Goal: Task Accomplishment & Management: Manage account settings

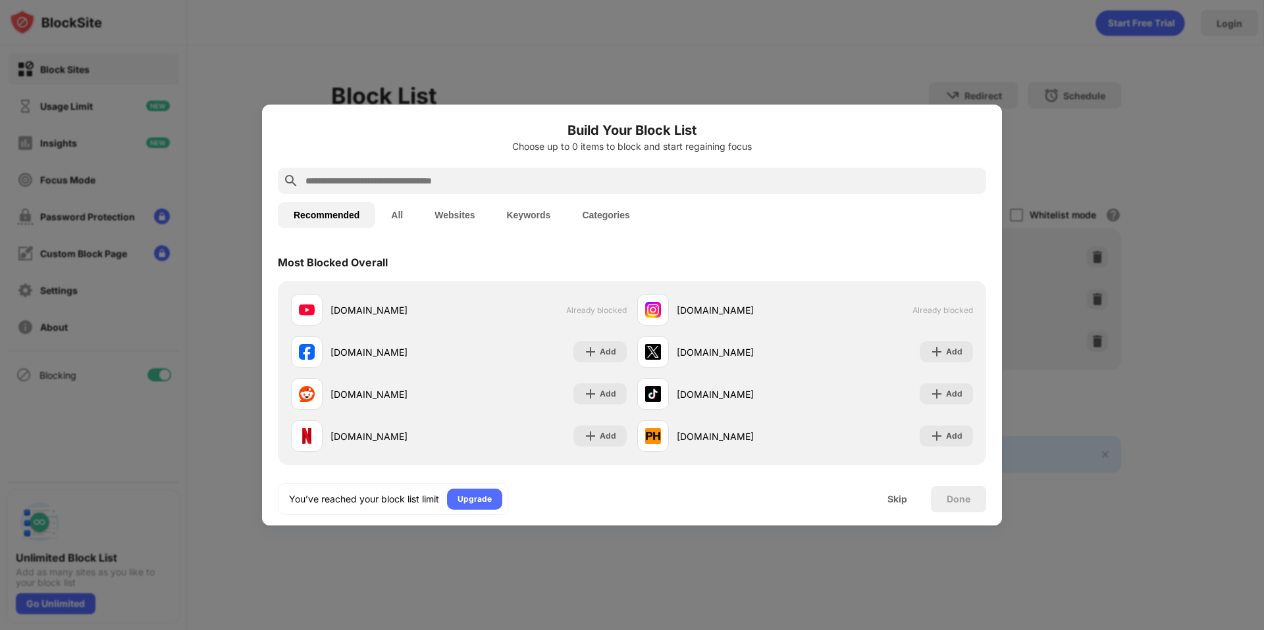
click at [517, 595] on div at bounding box center [632, 315] width 1264 height 630
click at [894, 494] on div "Skip" at bounding box center [897, 499] width 20 height 11
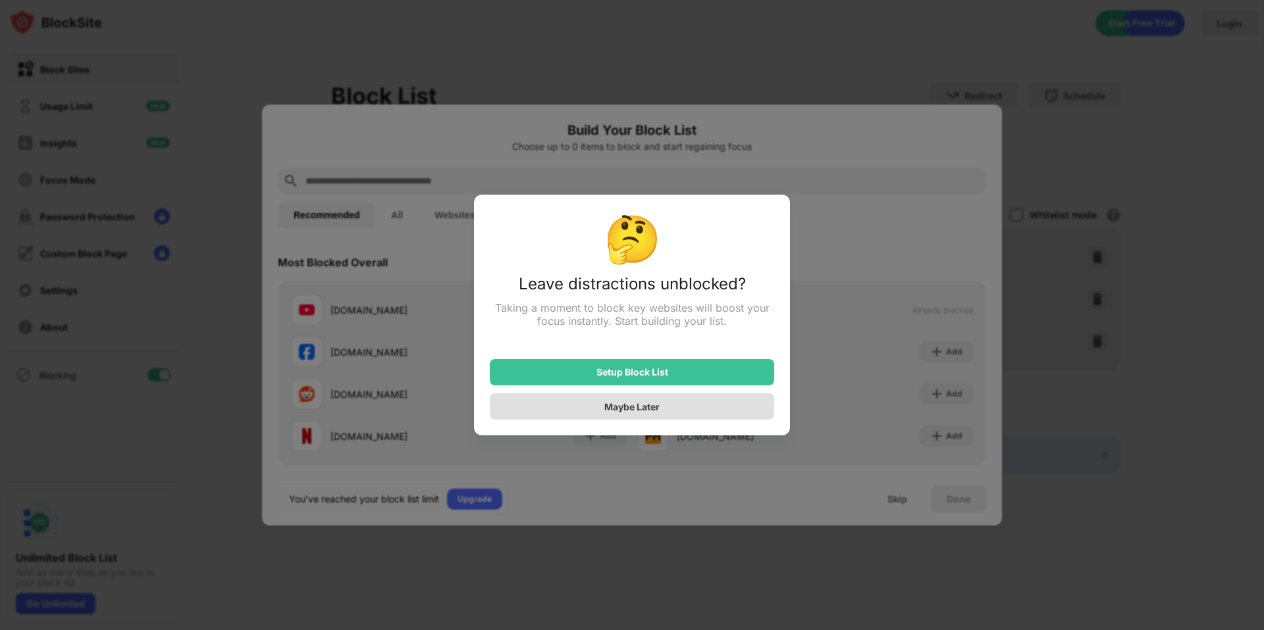
click at [713, 409] on div "Maybe Later" at bounding box center [632, 407] width 284 height 26
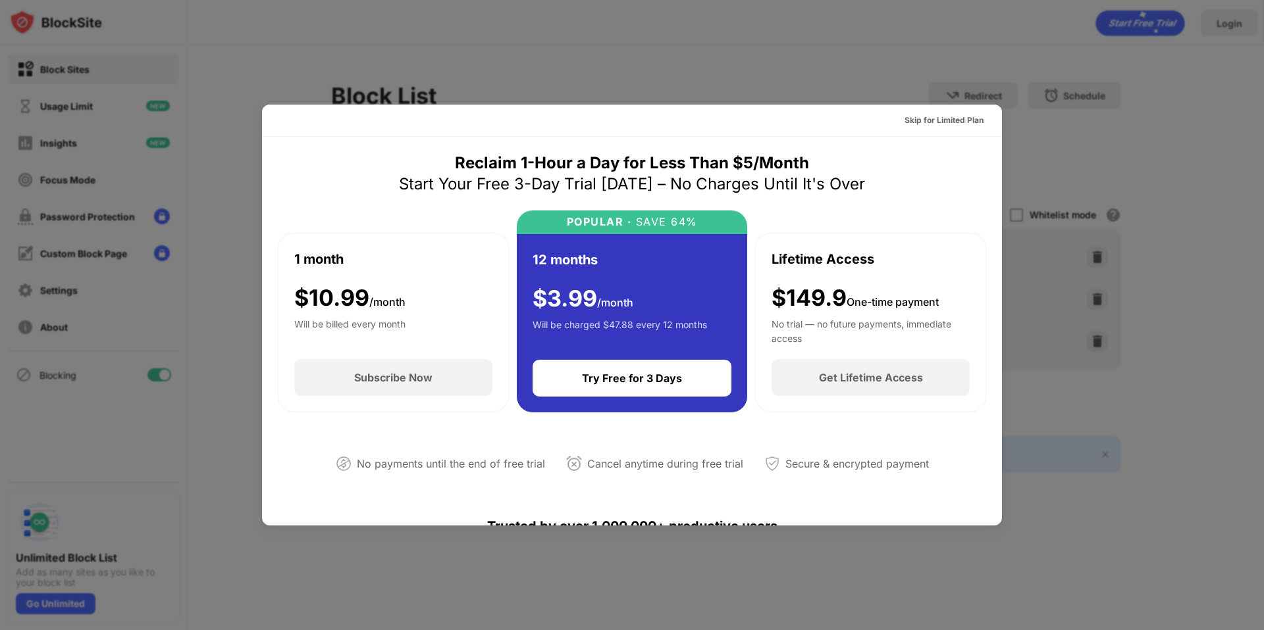
click at [713, 409] on div "12 months $ 3.99 /month Will be charged $47.88 every 12 months Try Free for 3 D…" at bounding box center [632, 323] width 231 height 178
click at [1087, 152] on div at bounding box center [632, 315] width 1264 height 630
click at [945, 121] on div "Skip for Limited Plan" at bounding box center [943, 120] width 79 height 13
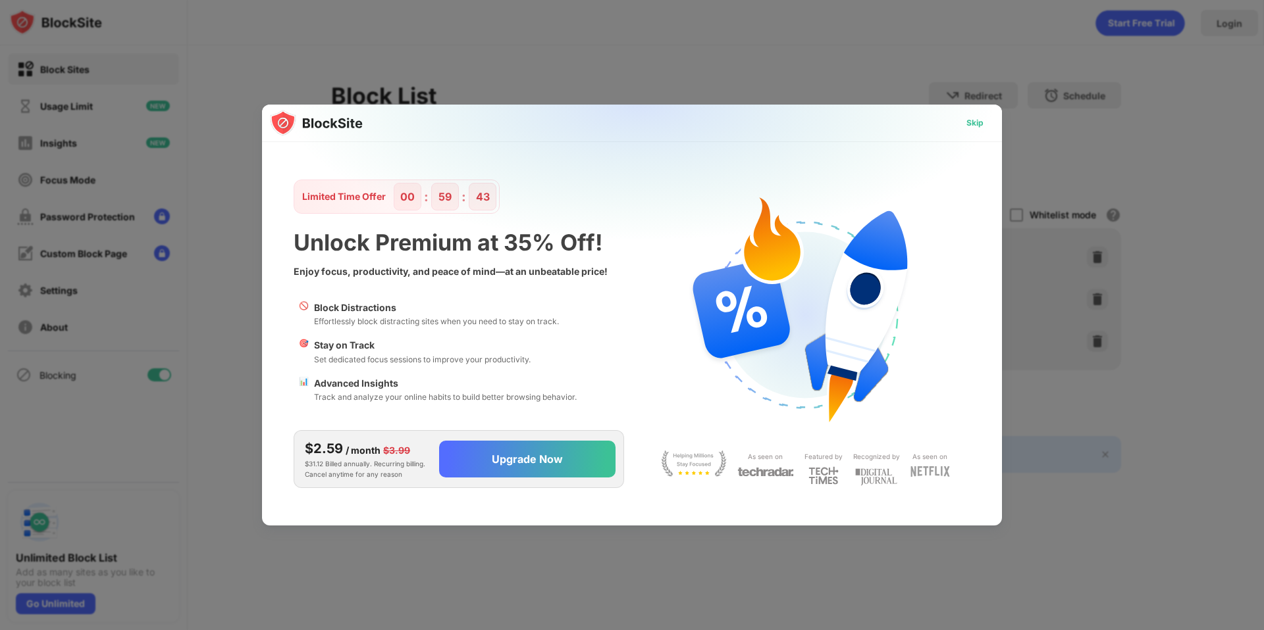
click at [973, 125] on div "Skip" at bounding box center [974, 122] width 17 height 13
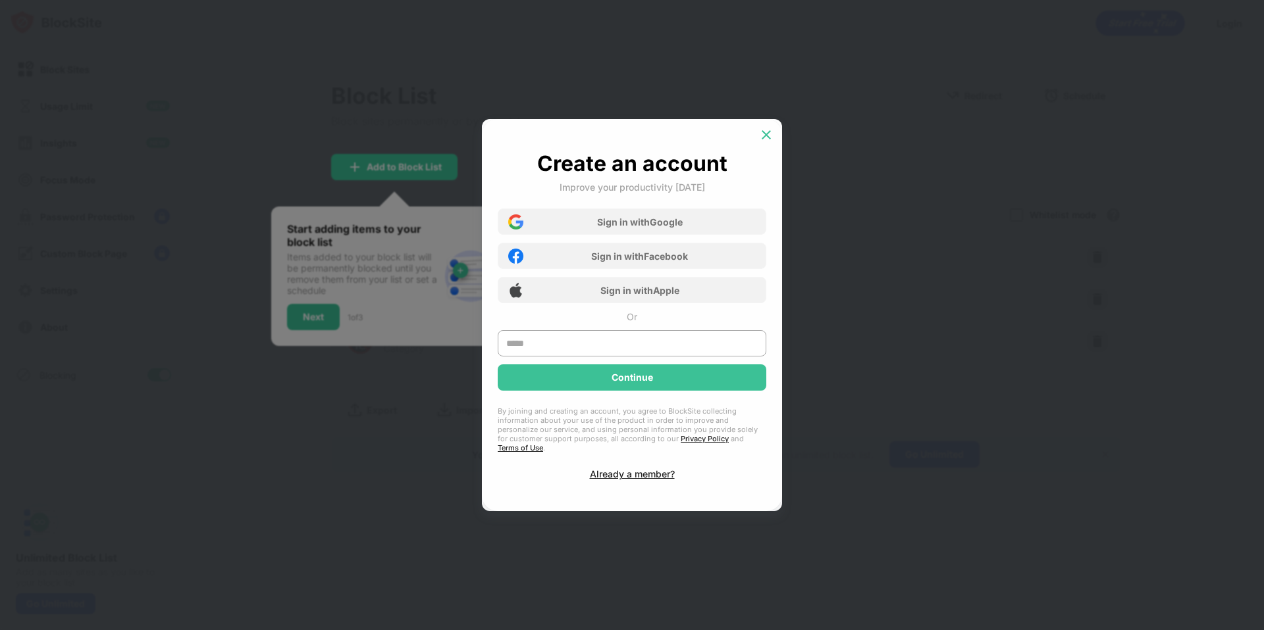
click at [767, 139] on img at bounding box center [765, 134] width 13 height 13
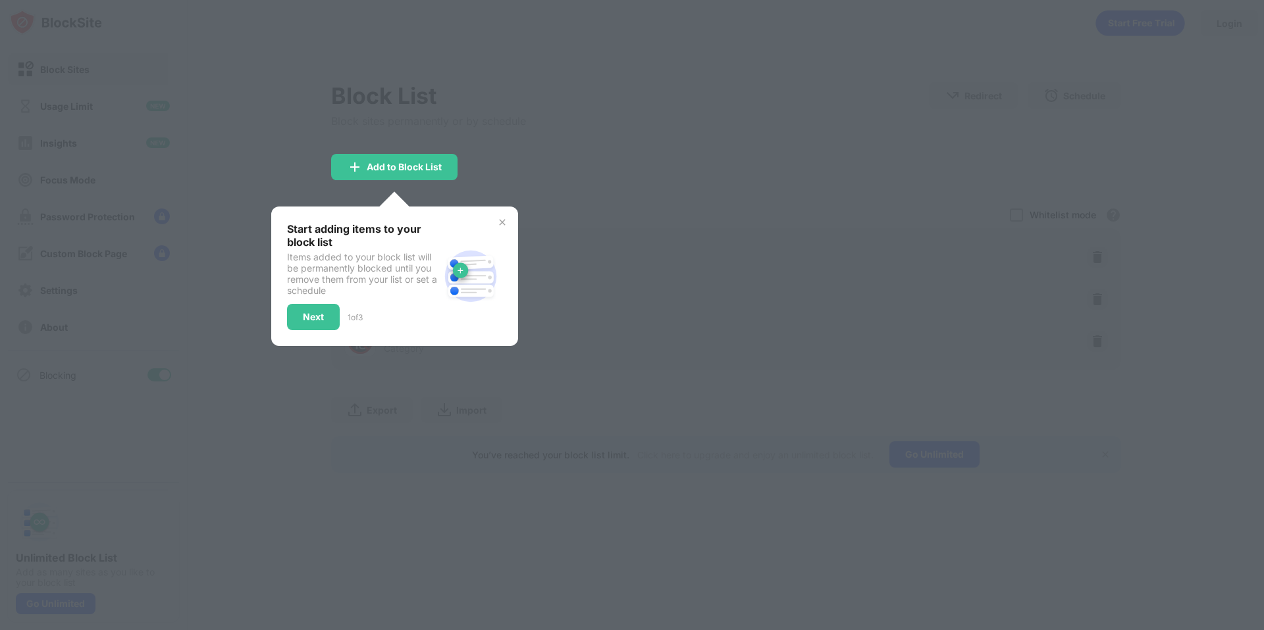
click at [505, 222] on img at bounding box center [502, 222] width 11 height 11
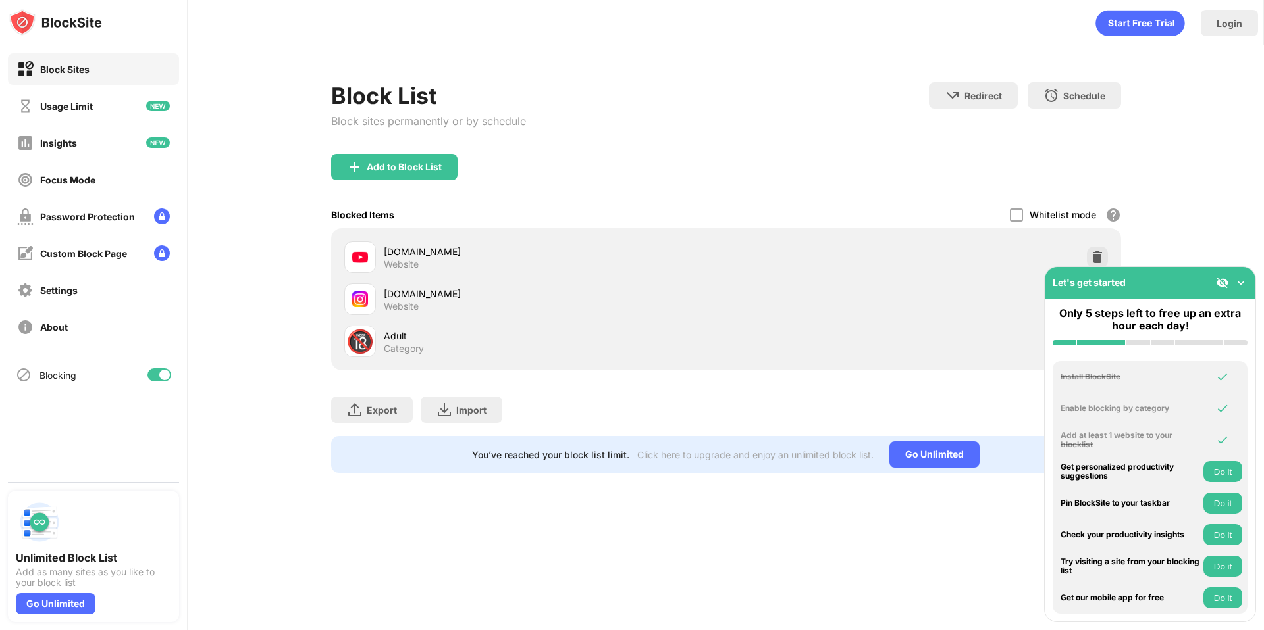
click at [1239, 285] on img at bounding box center [1240, 282] width 13 height 13
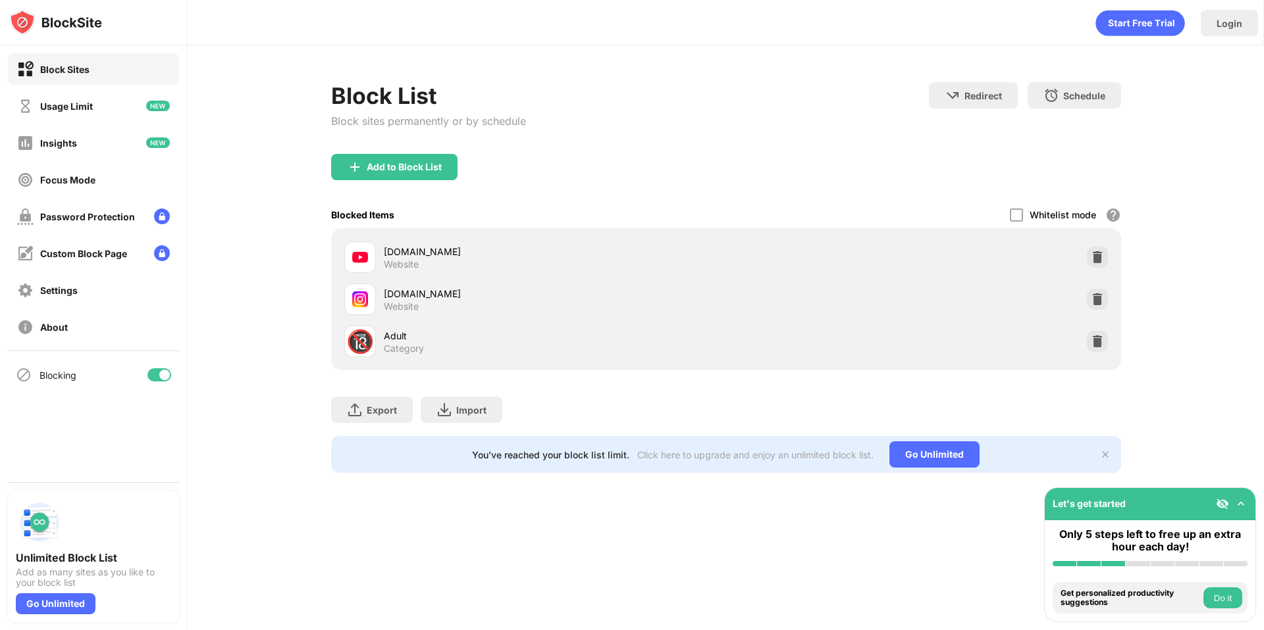
click at [558, 349] on div "Adult Category" at bounding box center [555, 342] width 342 height 26
click at [1090, 338] on img at bounding box center [1096, 341] width 13 height 13
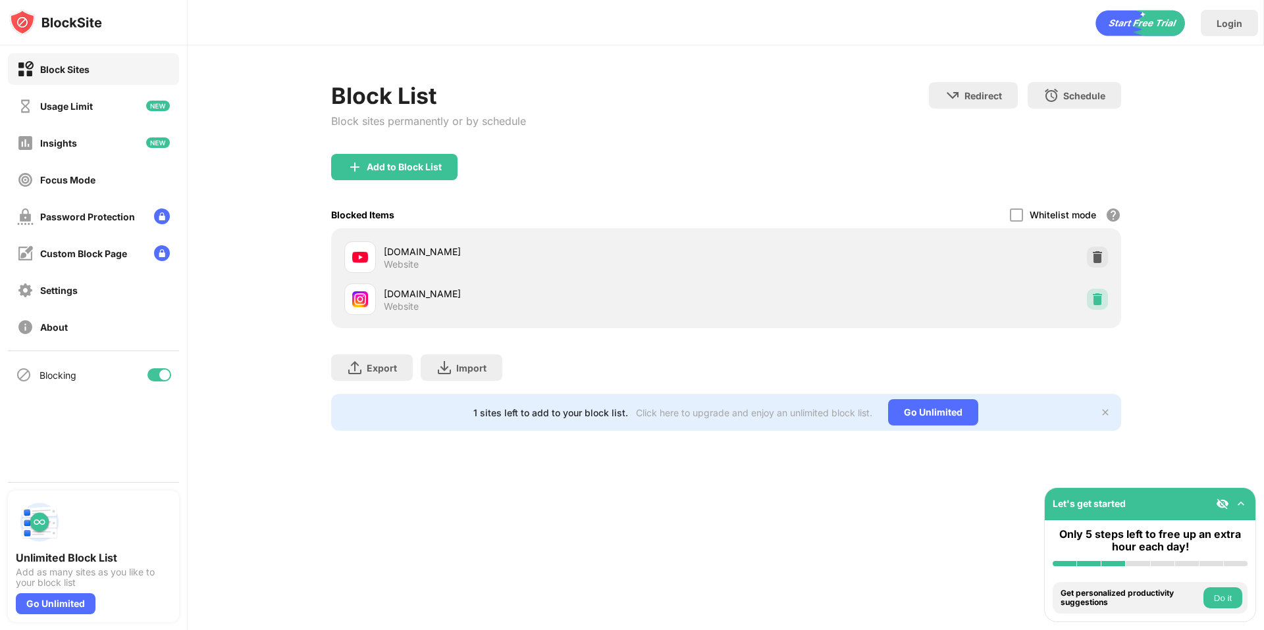
click at [1099, 304] on img at bounding box center [1096, 299] width 13 height 13
